Goal: Communication & Community: Answer question/provide support

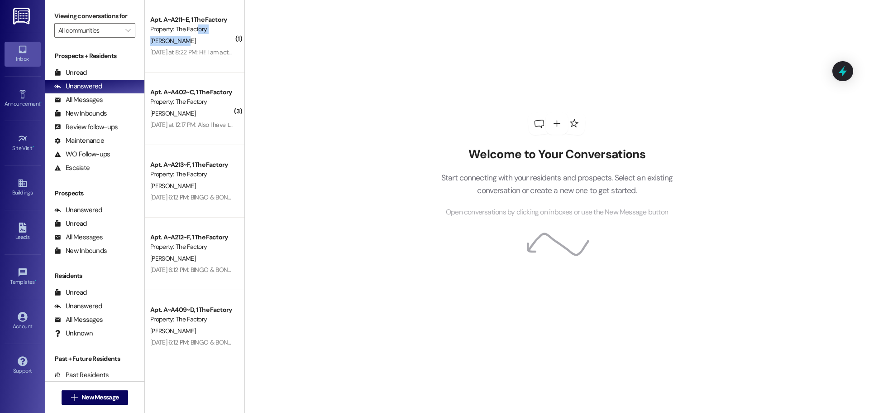
click at [191, 35] on div "Apt. A~A211~E, 1 The Factory Property: The Factory [PERSON_NAME] [DATE] at 8:22…" at bounding box center [195, 36] width 100 height 72
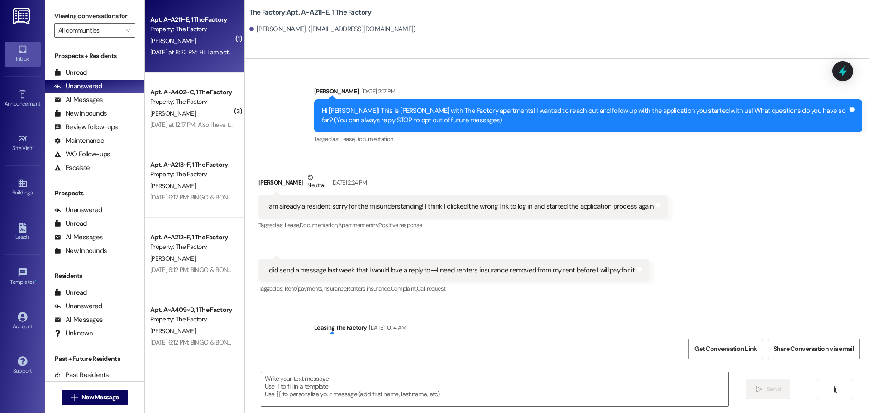
scroll to position [9233, 0]
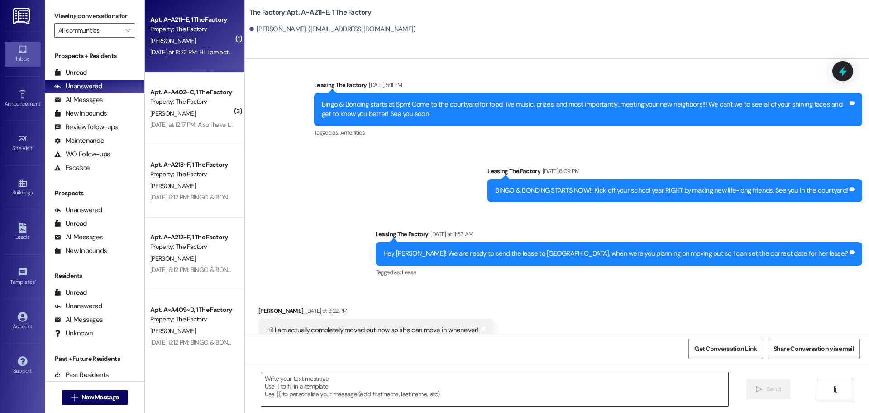
click at [262, 383] on textarea at bounding box center [494, 389] width 467 height 34
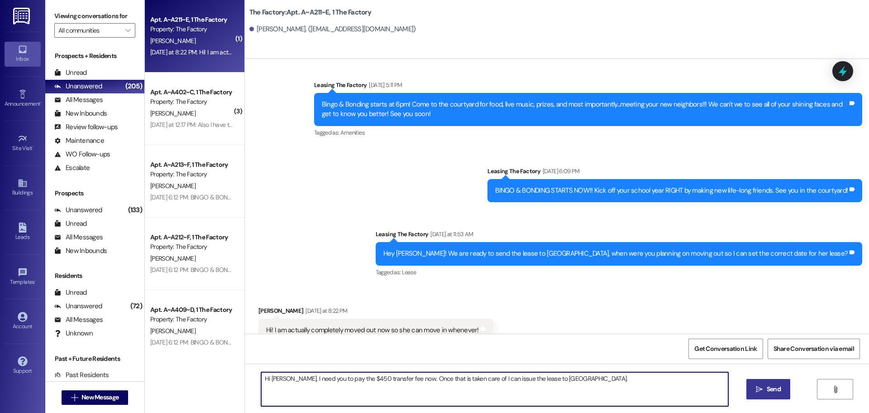
type textarea "Hi [PERSON_NAME], I need you to pay the $450 transfer fee now. Once that is tak…"
click at [781, 389] on span "Send" at bounding box center [774, 389] width 18 height 10
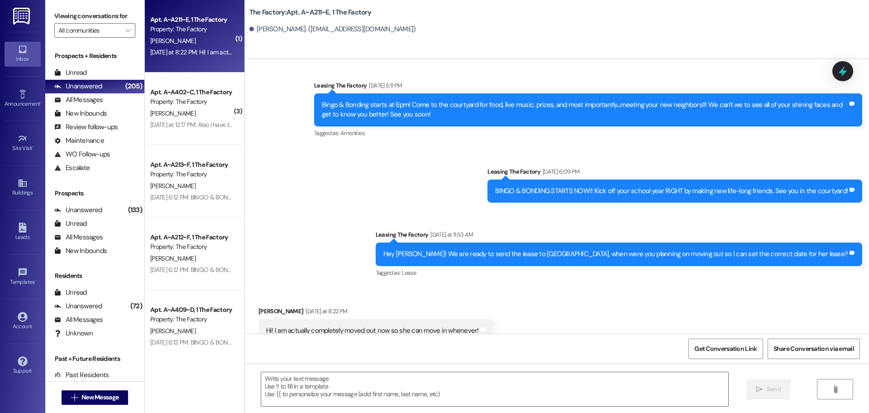
scroll to position [9296, 0]
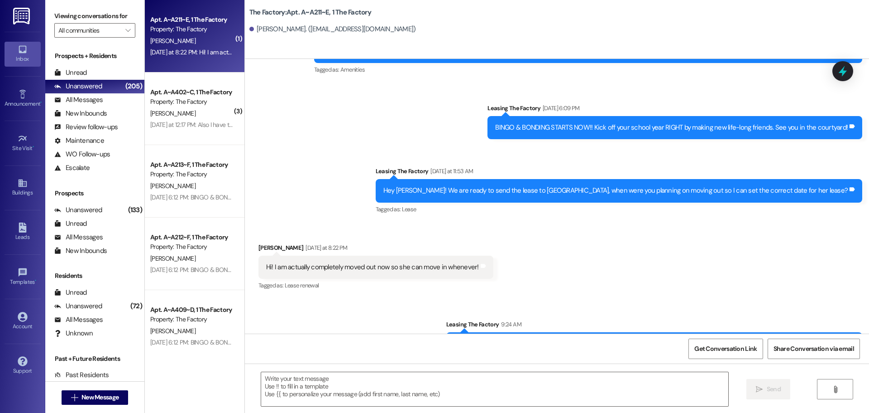
drag, startPoint x: 524, startPoint y: 313, endPoint x: 846, endPoint y: 317, distance: 321.5
click at [846, 332] on div "Hi [PERSON_NAME], I need you to pay the $450 transfer fee now. Once that is tak…" at bounding box center [654, 343] width 416 height 23
copy div "Hi [PERSON_NAME], I need you to pay the $450 transfer fee now. Once that is tak…"
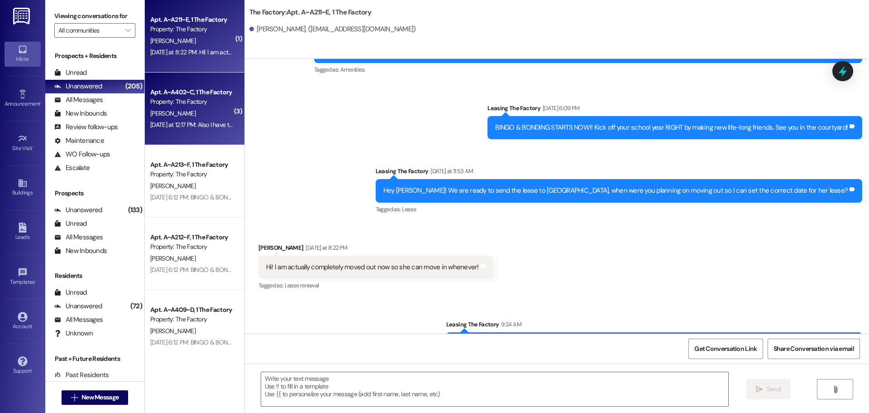
click at [182, 106] on div "Property: The Factory" at bounding box center [192, 102] width 84 height 10
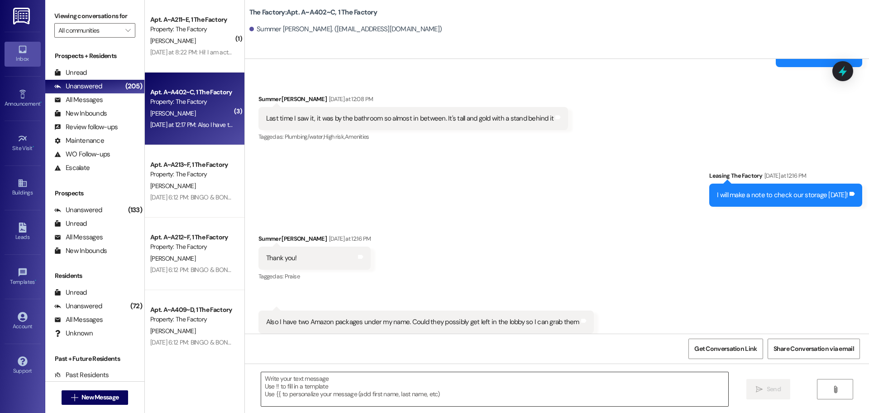
scroll to position [10414, 0]
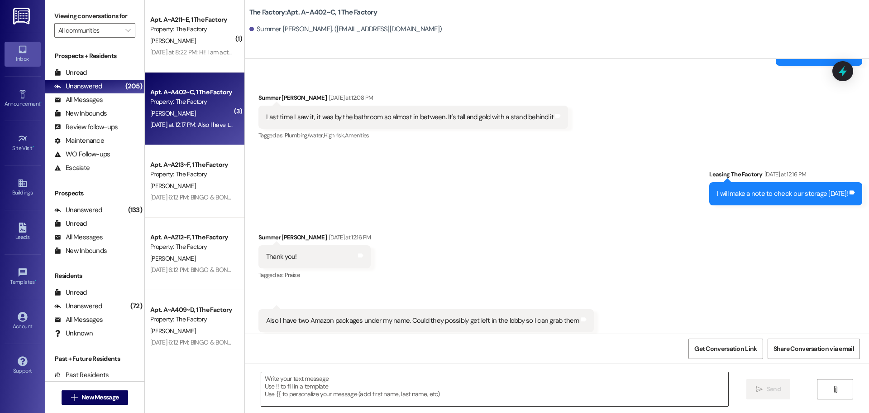
click at [261, 379] on textarea at bounding box center [494, 389] width 467 height 34
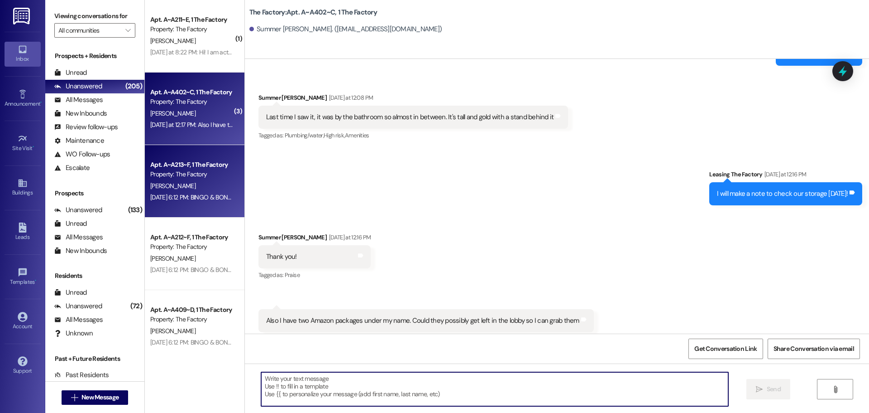
click at [211, 192] on div "[DATE] 6:12 PM: BINGO & BONDING STARTS NOW!! Kick off your school year RIGHT by…" at bounding box center [192, 197] width 86 height 11
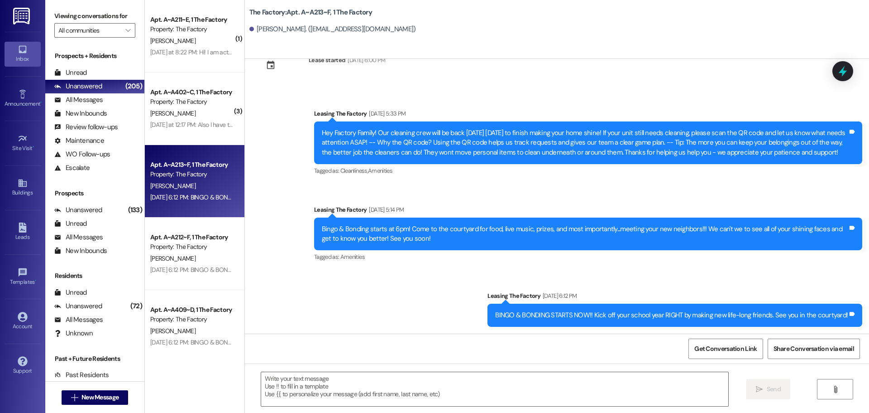
scroll to position [1041, 0]
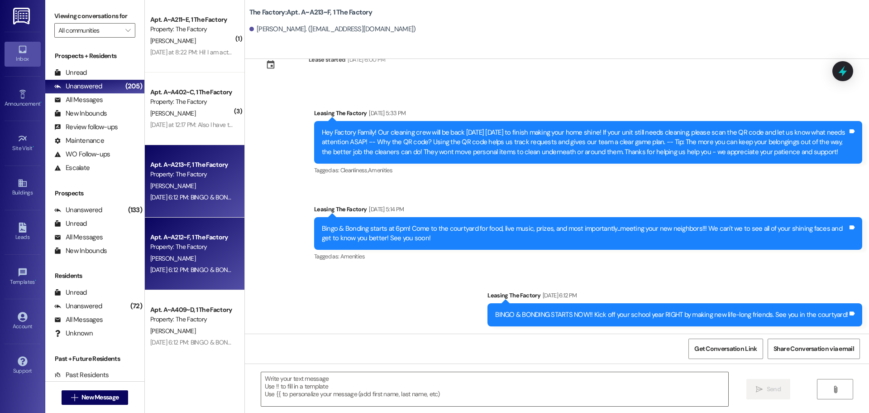
click at [210, 257] on div "[PERSON_NAME]" at bounding box center [192, 258] width 86 height 11
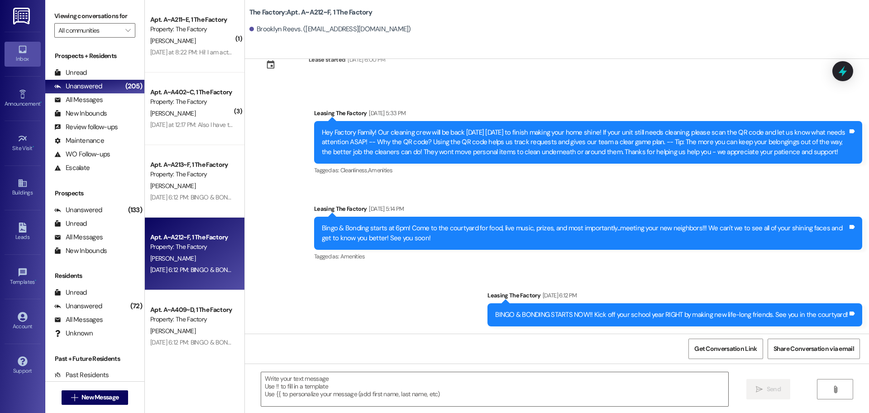
scroll to position [381, 0]
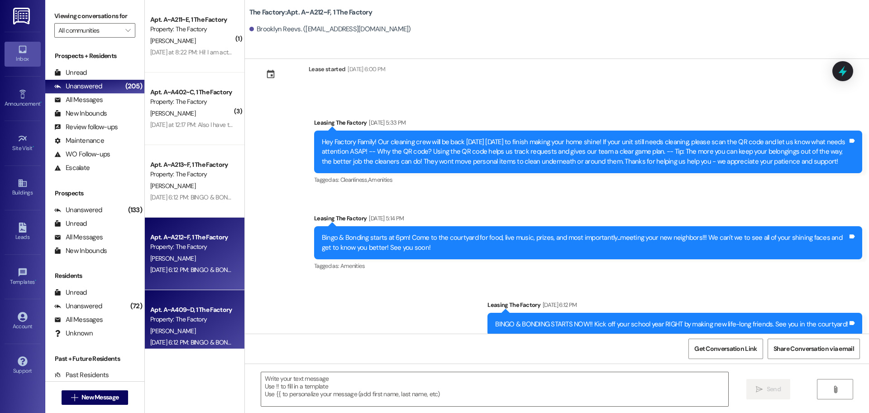
click at [191, 322] on div "Property: The Factory" at bounding box center [192, 319] width 84 height 10
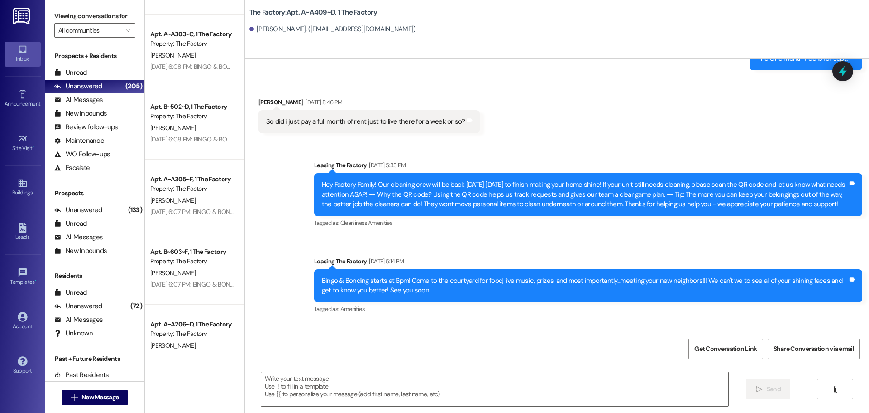
scroll to position [1449, 0]
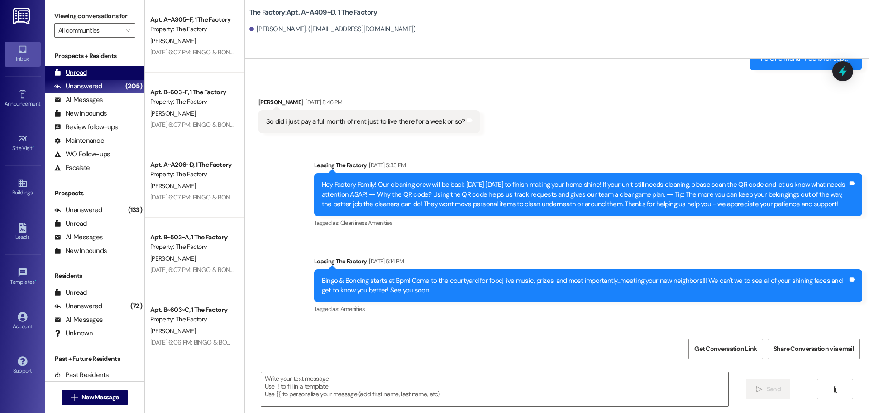
click at [89, 72] on div "Unread (0)" at bounding box center [94, 73] width 99 height 14
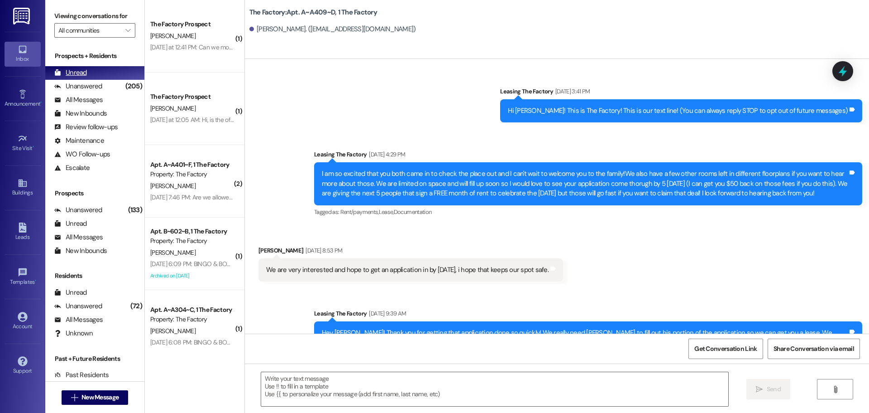
scroll to position [1579, 0]
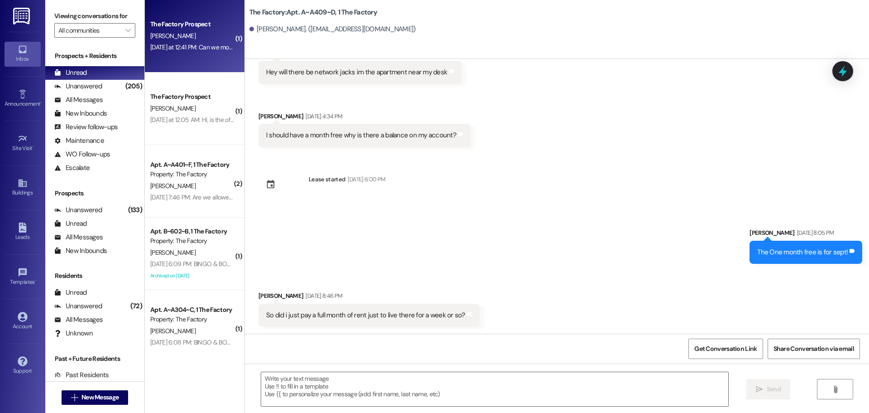
click at [192, 55] on div "The Factory Prospect [PERSON_NAME] [DATE] at 12:41 PM: Can we move in [DATE]? W…" at bounding box center [195, 36] width 100 height 72
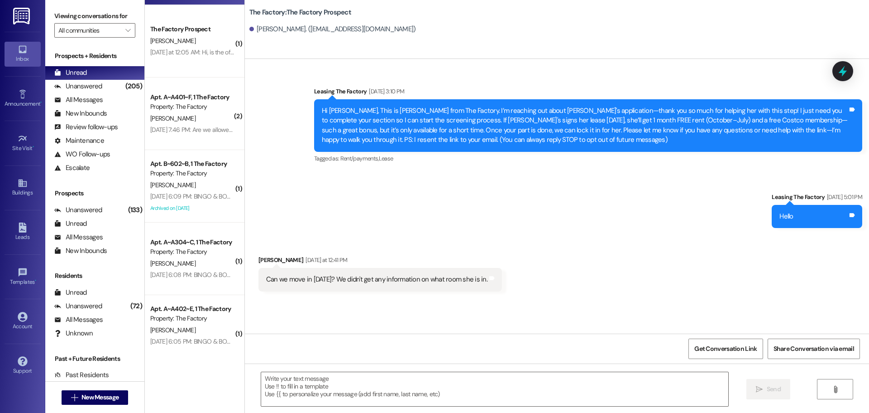
scroll to position [91, 0]
